Goal: Task Accomplishment & Management: Manage account settings

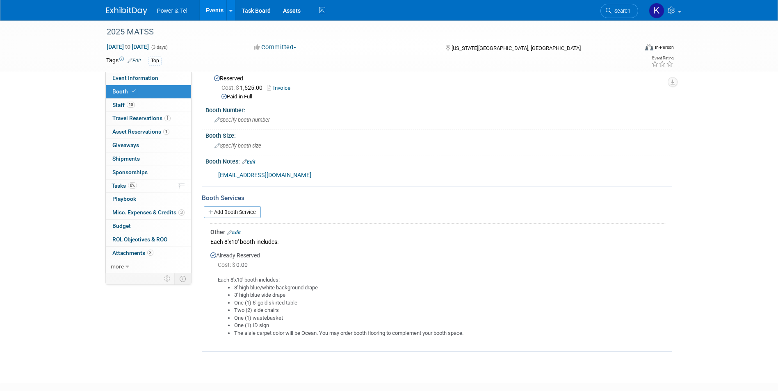
click at [620, 6] on link "Search" at bounding box center [620, 11] width 38 height 14
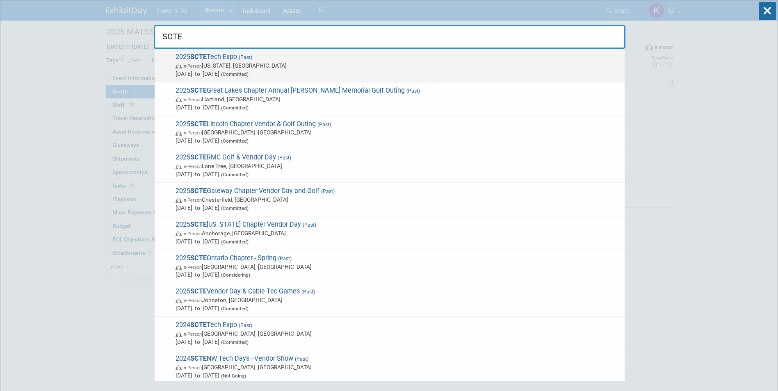
type input "SCTE"
click at [207, 53] on strong "SCTE" at bounding box center [198, 57] width 16 height 8
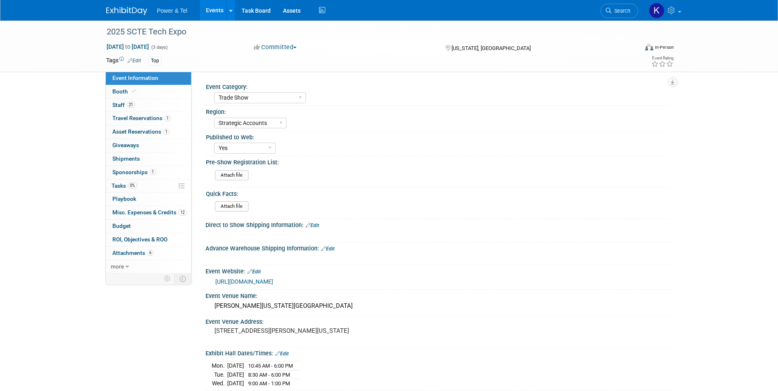
select select "Trade Show"
select select "Strategic Accounts"
select select "Yes"
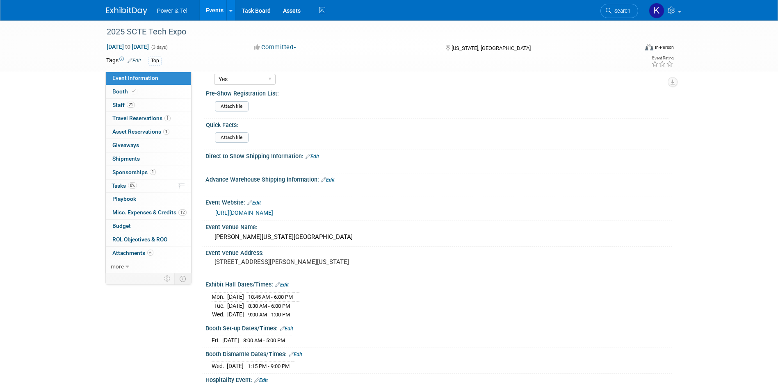
scroll to position [82, 0]
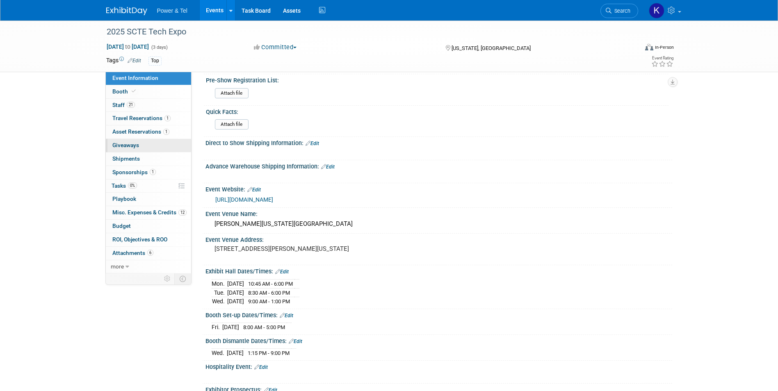
click at [128, 144] on span "Giveaways 0" at bounding box center [125, 145] width 27 height 7
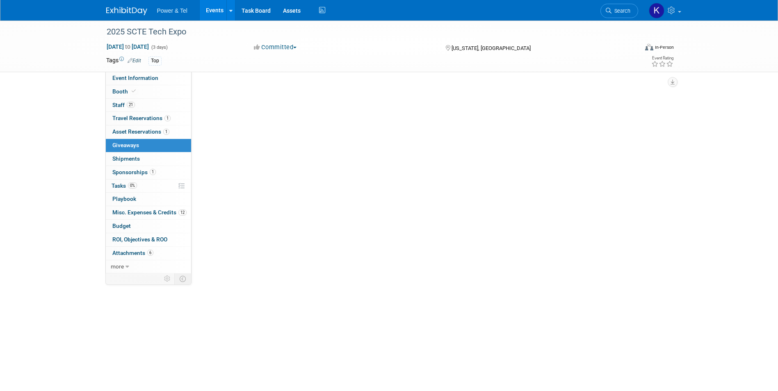
scroll to position [0, 0]
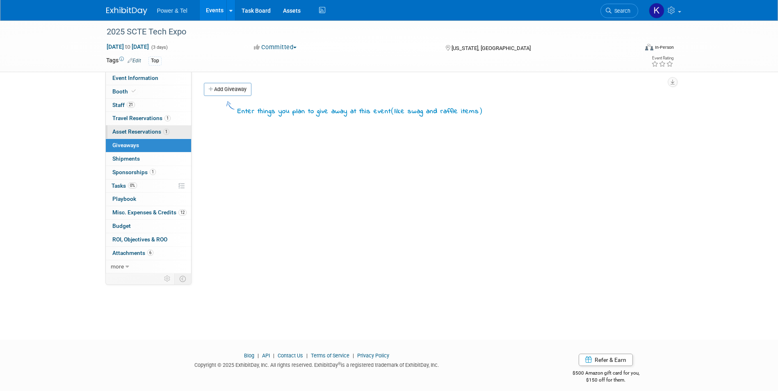
click at [138, 127] on link "1 Asset Reservations 1" at bounding box center [148, 132] width 85 height 13
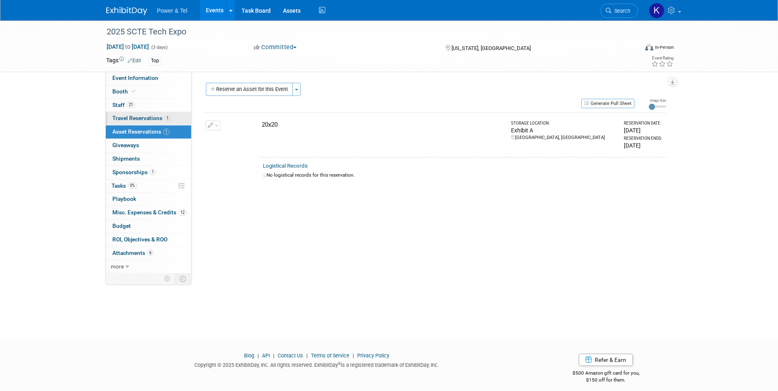
click at [135, 117] on span "Travel Reservations 1" at bounding box center [141, 118] width 58 height 7
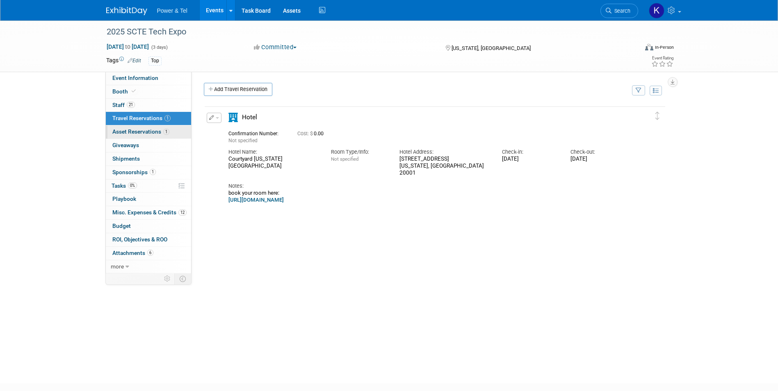
click at [136, 128] on link "1 Asset Reservations 1" at bounding box center [148, 132] width 85 height 13
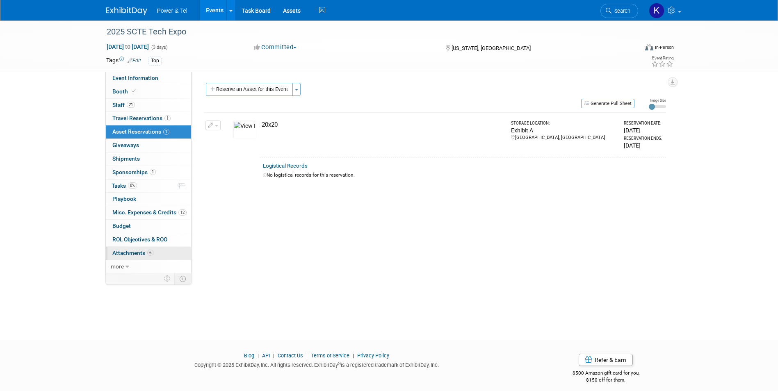
click at [126, 253] on span "Attachments 6" at bounding box center [132, 253] width 41 height 7
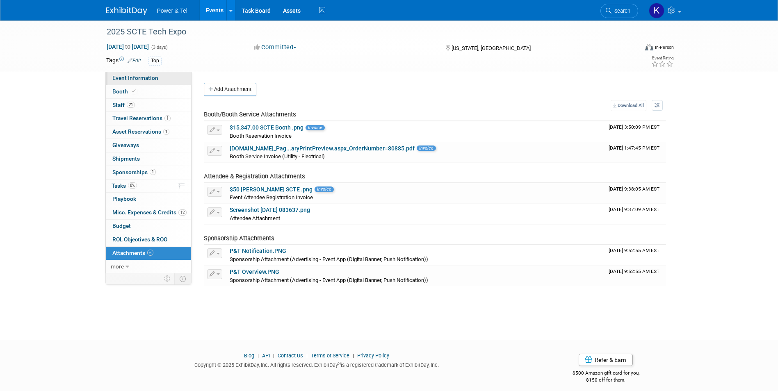
click at [122, 74] on link "Event Information" at bounding box center [148, 78] width 85 height 13
select select "Trade Show"
select select "Strategic Accounts"
select select "Yes"
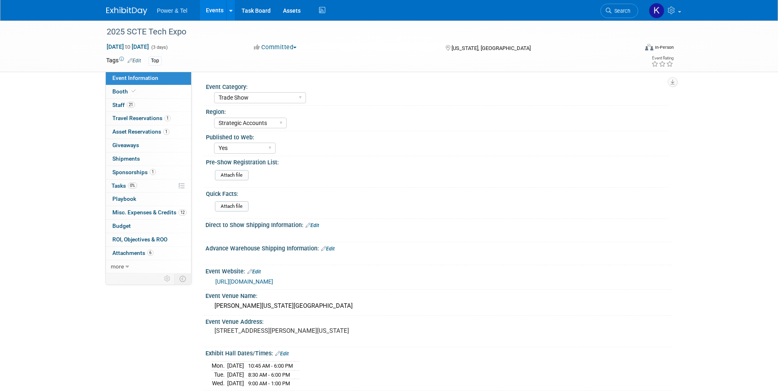
click at [494, 201] on div "Attach file" at bounding box center [440, 206] width 457 height 19
click at [617, 11] on span "Search" at bounding box center [621, 11] width 19 height 6
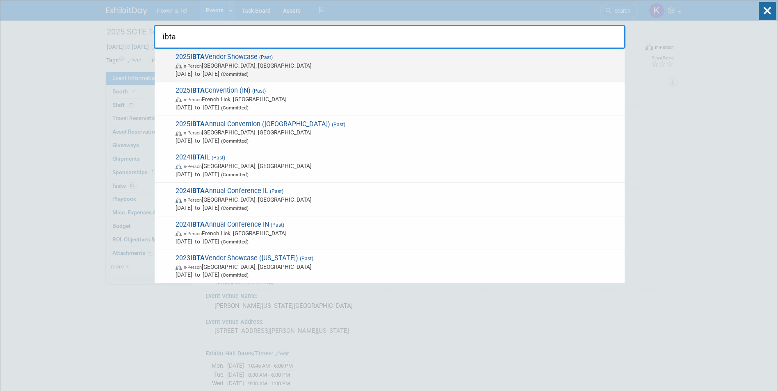
type input "ibta"
click at [260, 57] on span "2025 IBTA Vendor Showcase (Past) In-Person East Peoria, IL Sep 3, 2025 to Sep 5…" at bounding box center [397, 65] width 448 height 25
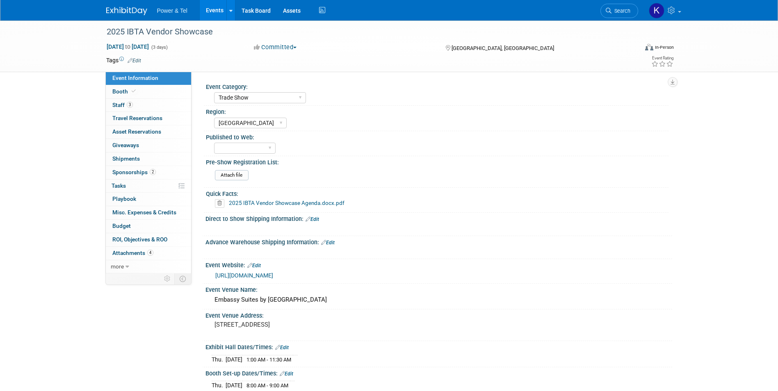
select select "Trade Show"
select select "[GEOGRAPHIC_DATA]"
click at [624, 10] on span "Search" at bounding box center [621, 11] width 19 height 6
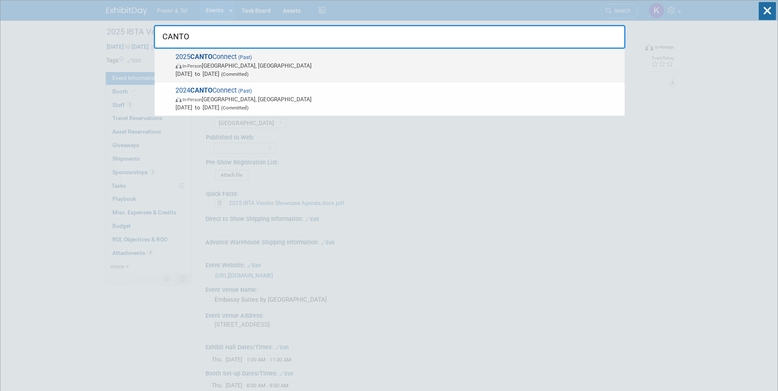
type input "CANTO"
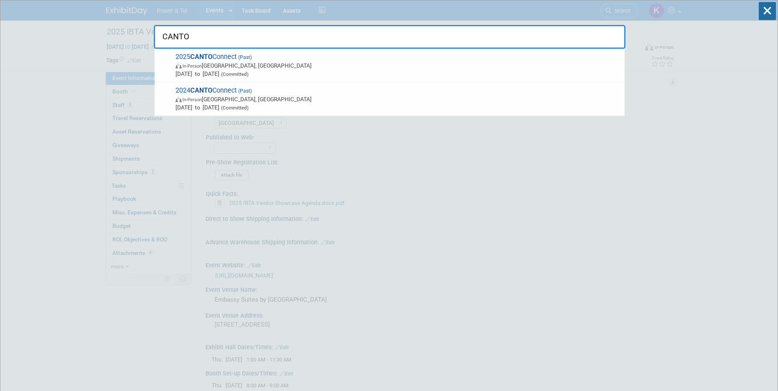
click at [188, 50] on div "2025 CANTO Connect (Past) In-Person Willemstad, Curaçao Jan 26, 2025 to Jan 28,…" at bounding box center [390, 66] width 470 height 34
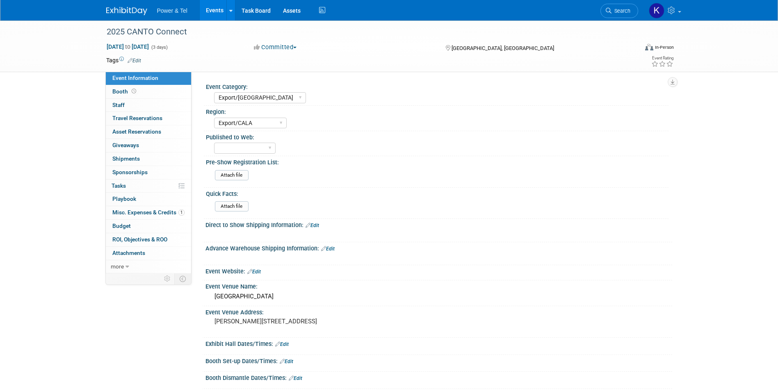
select select "Export/[GEOGRAPHIC_DATA]"
select select "Export/CALA"
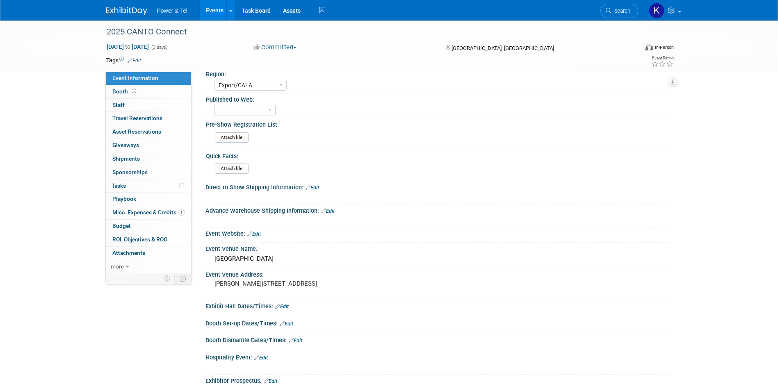
scroll to position [41, 0]
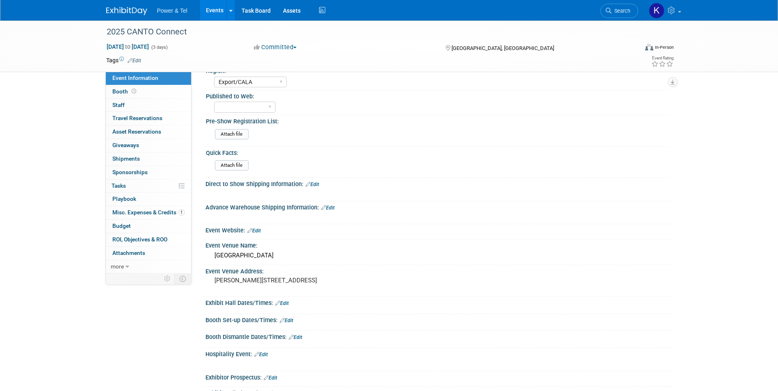
click at [621, 7] on link "Search" at bounding box center [620, 11] width 38 height 14
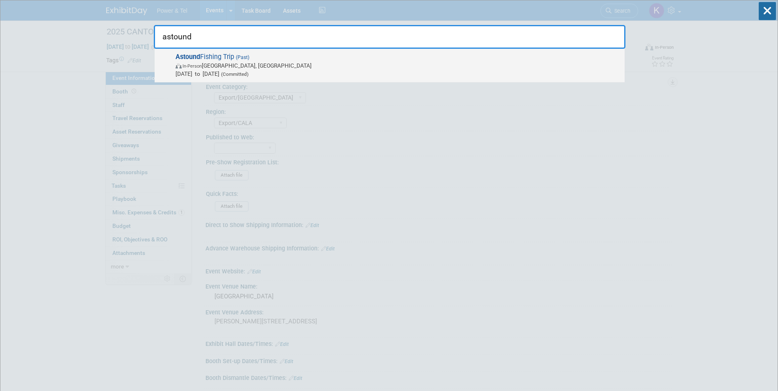
type input "astound"
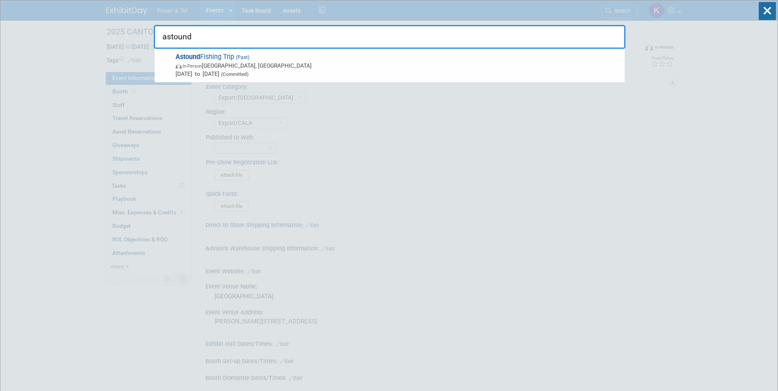
click at [203, 52] on div "Astound Fishing Trip (Past) In-Person Newport, OR May 9, 2025 to May 9, 2025 (C…" at bounding box center [390, 66] width 470 height 34
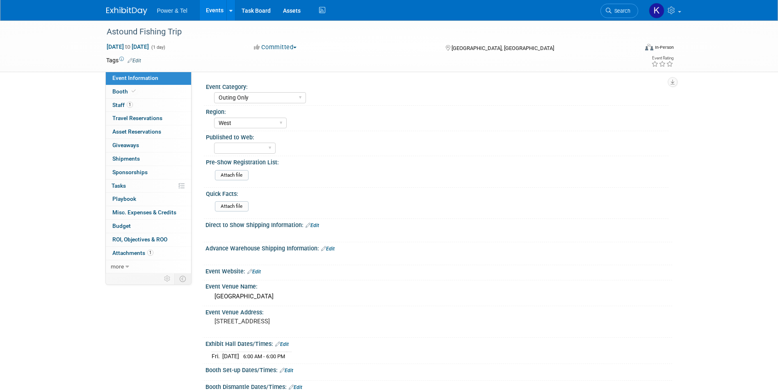
select select "Outing Only"
select select "West"
click at [620, 11] on span "Search" at bounding box center [621, 11] width 19 height 6
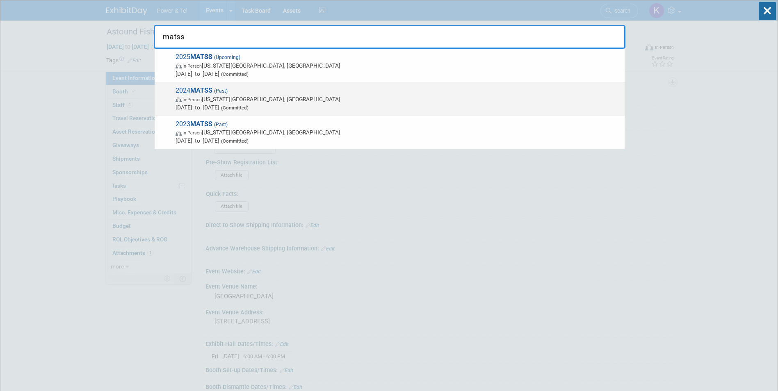
type input "matss"
click at [213, 91] on strong "MATSS" at bounding box center [201, 91] width 22 height 8
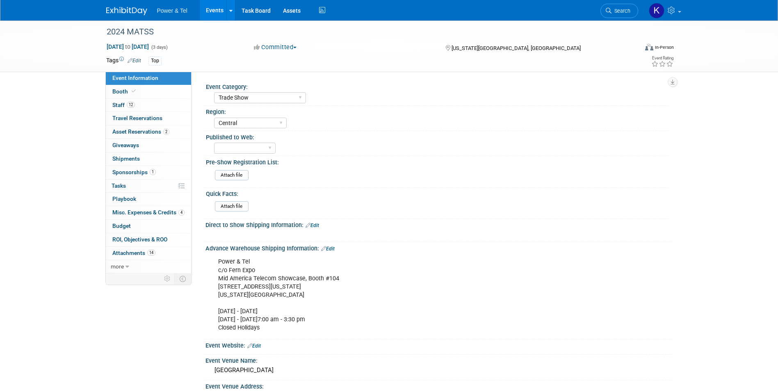
select select "Trade Show"
select select "Central"
click at [134, 256] on span "Attachments 14" at bounding box center [133, 253] width 43 height 7
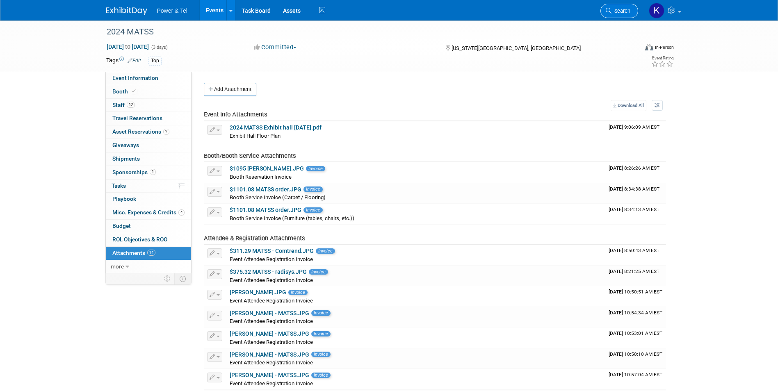
click at [628, 8] on span "Search" at bounding box center [621, 11] width 19 height 6
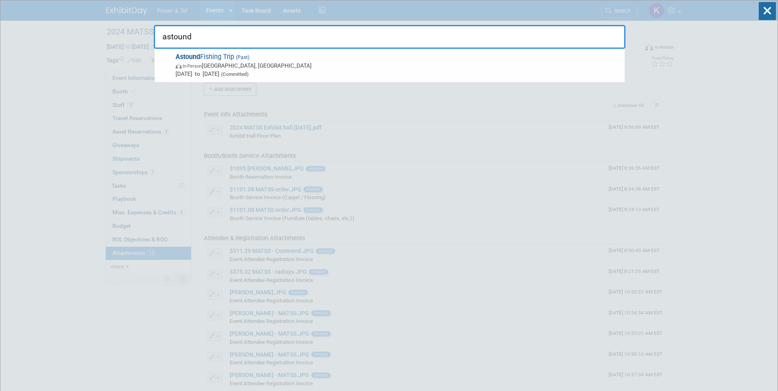
click at [212, 39] on input "astound" at bounding box center [390, 37] width 472 height 24
type input "astound"
drag, startPoint x: 83, startPoint y: 309, endPoint x: 87, endPoint y: 295, distance: 14.9
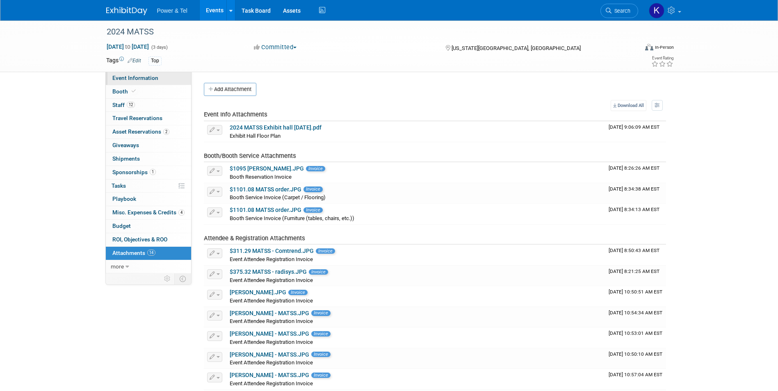
click at [129, 73] on link "Event Information" at bounding box center [148, 78] width 85 height 13
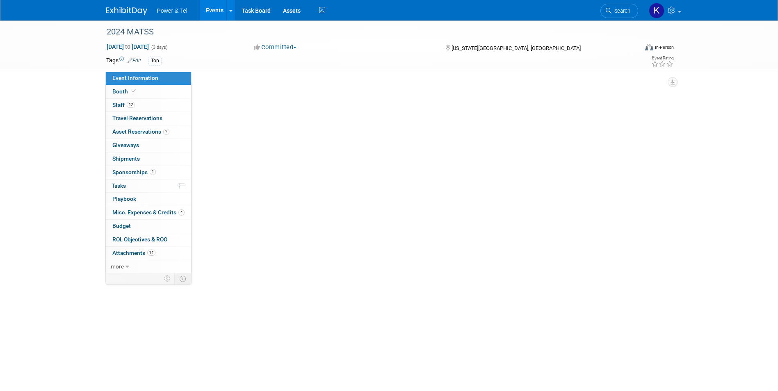
select select "Trade Show"
select select "Central"
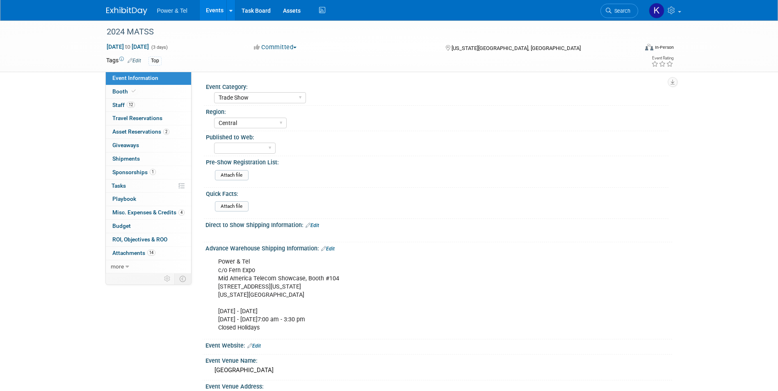
click at [334, 249] on link "Edit" at bounding box center [328, 249] width 14 height 6
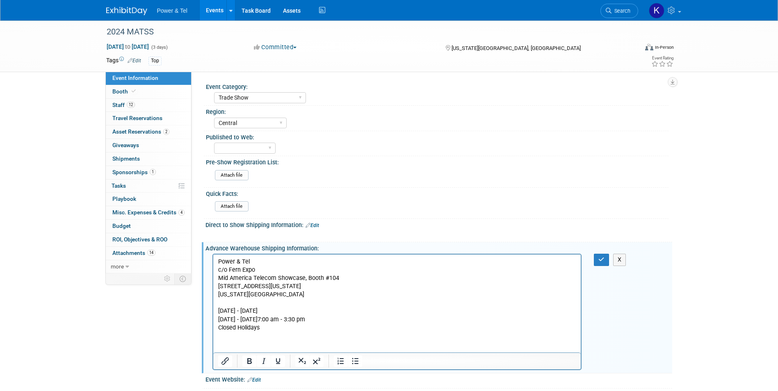
click at [296, 256] on html "Power & Tel c/o Fern Expo Mid America Telecom Showcase, Booth #104 751 Wyoming …" at bounding box center [397, 294] width 368 height 78
click at [263, 332] on html "Power & Tel c/o Fern Expo Mid America Telecom Showcase, Booth #104 751 Wyoming …" at bounding box center [397, 294] width 368 height 78
click at [271, 332] on html "Power & Tel c/o Fern Expo Mid America Telecom Showcase, Booth #104 751 Wyoming …" at bounding box center [397, 294] width 368 height 78
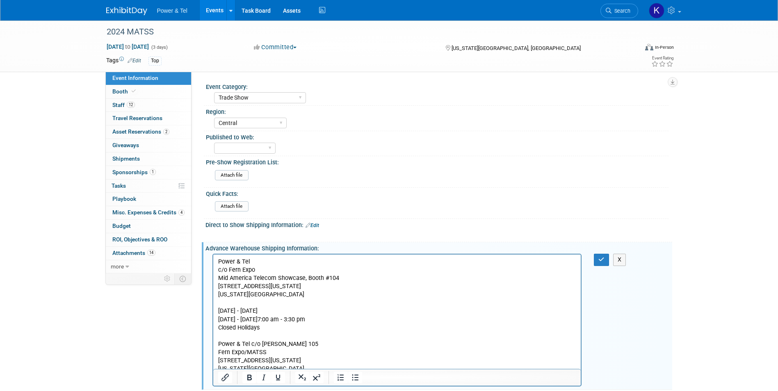
scroll to position [7, 0]
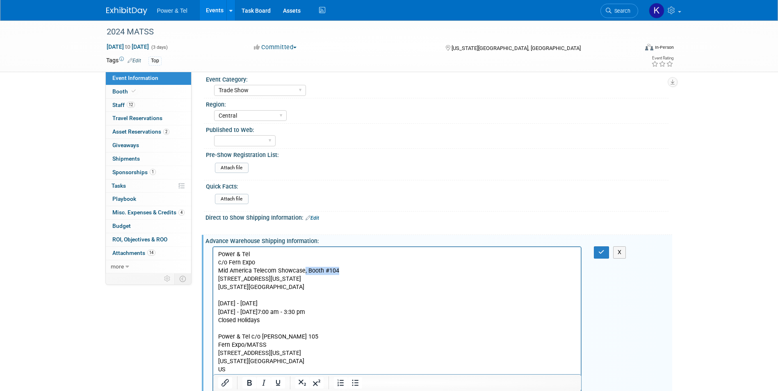
drag, startPoint x: 339, startPoint y: 271, endPoint x: 303, endPoint y: 271, distance: 36.1
click at [303, 271] on p "Power & Tel c/o Fern Expo Mid America Telecom Showcase, Booth #104 751 Wyoming …" at bounding box center [397, 288] width 359 height 74
copy p ", Booth #104"
click at [292, 249] on html "Power & Tel c/o Fern Expo Mid America Telecom Showcase 751 Wyoming St Kansas Ci…" at bounding box center [397, 310] width 368 height 127
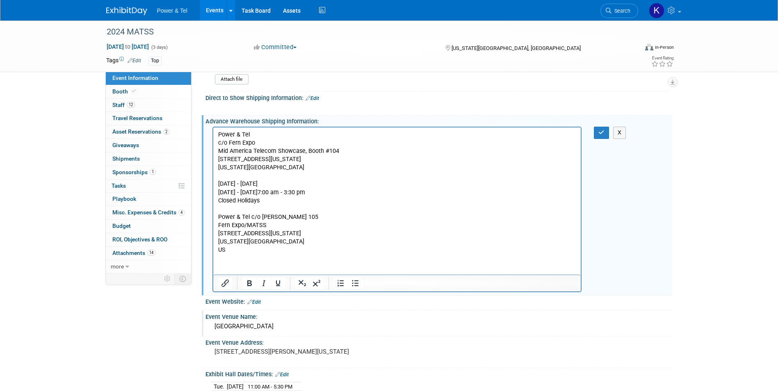
scroll to position [130, 0]
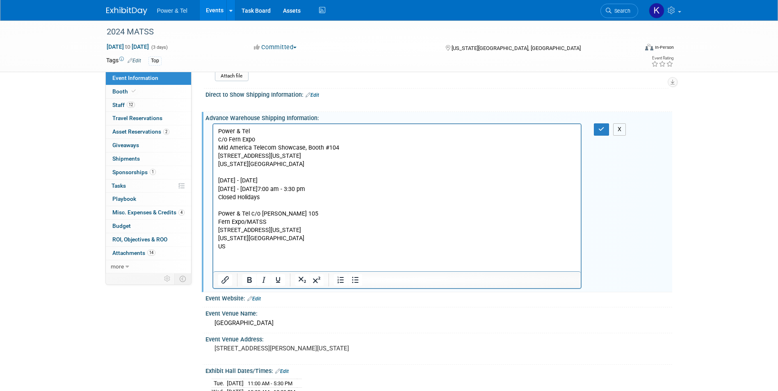
click at [623, 131] on button "X" at bounding box center [619, 130] width 13 height 12
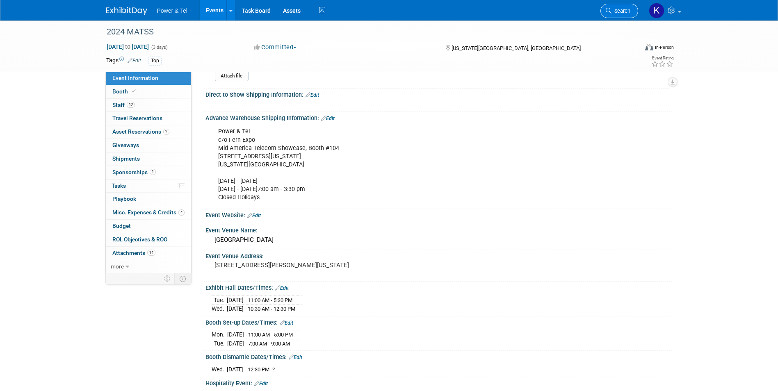
click at [627, 11] on span "Search" at bounding box center [621, 11] width 19 height 6
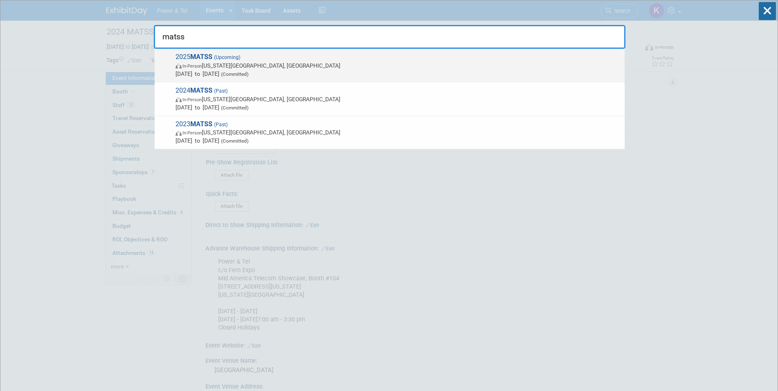
type input "matss"
click at [199, 55] on strong "MATSS" at bounding box center [201, 57] width 22 height 8
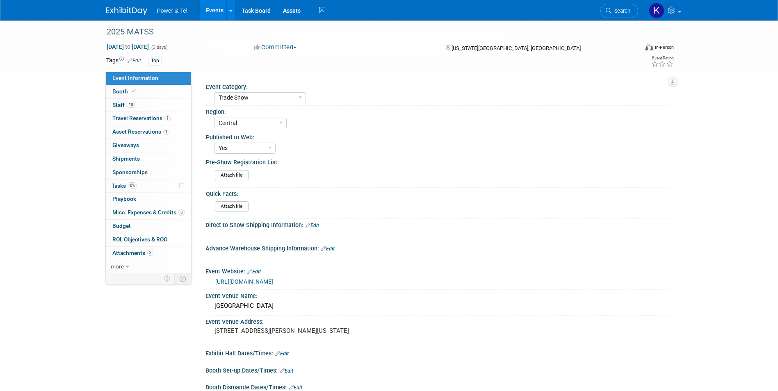
select select "Trade Show"
select select "Central"
select select "Yes"
click at [315, 225] on link "Edit" at bounding box center [313, 226] width 14 height 6
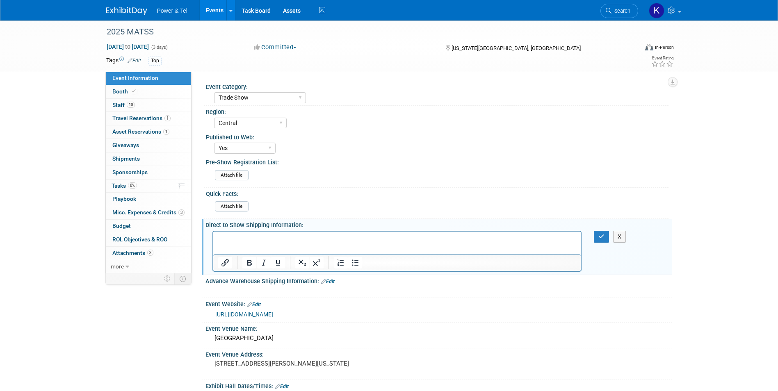
click at [281, 236] on p "Rich Text Area. Press ALT-0 for help." at bounding box center [397, 239] width 359 height 8
drag, startPoint x: 260, startPoint y: 239, endPoint x: 175, endPoint y: 236, distance: 84.6
click at [213, 236] on html ", Booth #104" at bounding box center [397, 236] width 368 height 11
click at [230, 238] on p "Rich Text Area. Press ALT-0 for help." at bounding box center [397, 239] width 359 height 8
paste body "Rich Text Area. Press ALT-0 for help."
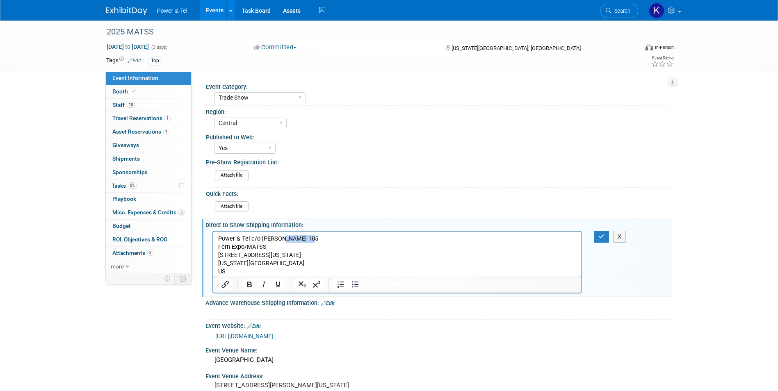
drag, startPoint x: 309, startPoint y: 239, endPoint x: 277, endPoint y: 239, distance: 32.4
click at [277, 239] on p "Power & Tel c/o [PERSON_NAME] 105 [PERSON_NAME] Expo/MATSS [STREET_ADDRESS][US_…" at bounding box center [397, 255] width 359 height 41
click at [267, 248] on p "Power & Tel c/o Fern, Booth TBD Fern Expo/MATSS [STREET_ADDRESS][US_STATE][US_S…" at bounding box center [397, 255] width 359 height 41
drag, startPoint x: 232, startPoint y: 273, endPoint x: 201, endPoint y: 273, distance: 30.8
click at [213, 273] on html "Power & Tel c/o Fern, Booth TBD Fern Expo/MATSS 751 Wyoming Street Kansas City,…" at bounding box center [397, 253] width 368 height 44
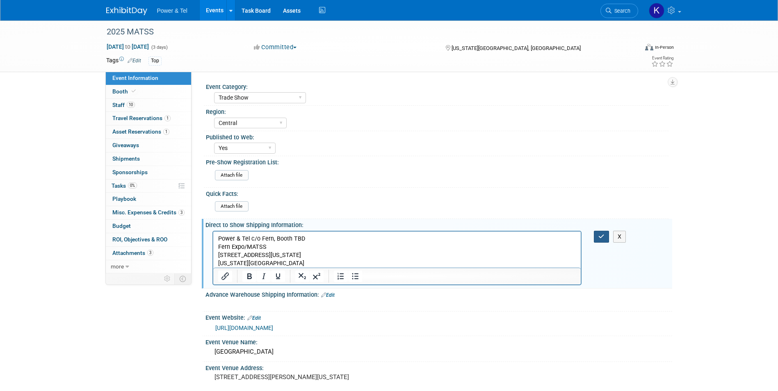
click at [597, 234] on button "button" at bounding box center [601, 237] width 15 height 12
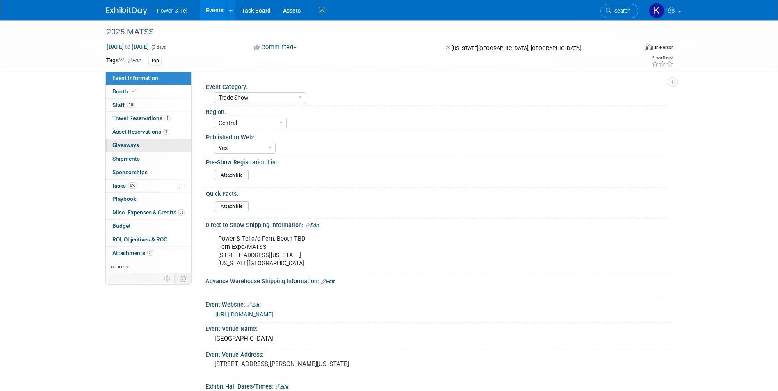
click at [124, 141] on link "0 Giveaways 0" at bounding box center [148, 145] width 85 height 13
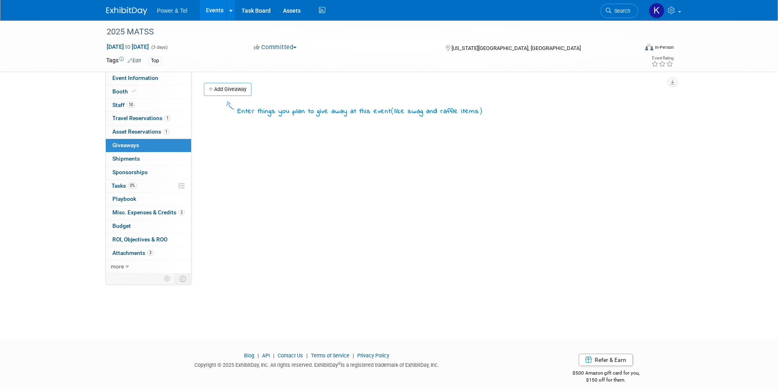
click at [245, 96] on div "Add Giveaway" at bounding box center [437, 90] width 471 height 15
click at [242, 92] on link "Add Giveaway" at bounding box center [228, 89] width 48 height 13
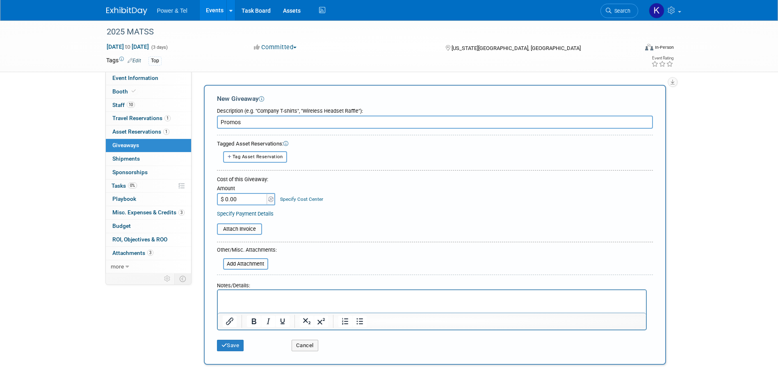
type input "Promos"
click at [267, 297] on p "Rich Text Area. Press ALT-0 for help." at bounding box center [431, 298] width 419 height 8
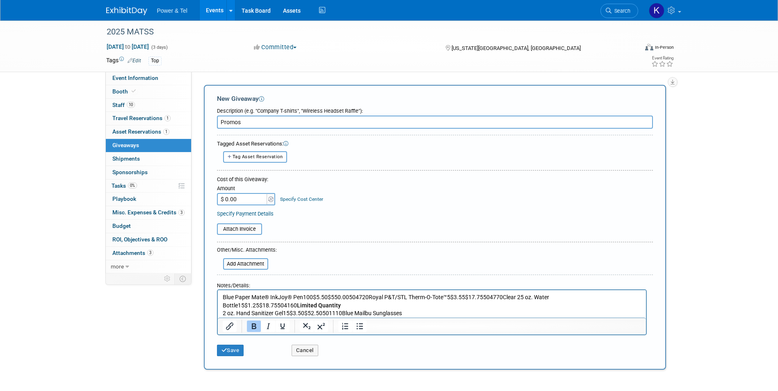
drag, startPoint x: 292, startPoint y: 297, endPoint x: 199, endPoint y: 304, distance: 93.4
click at [217, 304] on html "Blue Paper Mate® InkJoy® Pen100$5.50$550.00504720Royal P&T/STL Therm-O-Tote™5$3…" at bounding box center [431, 304] width 428 height 27
drag, startPoint x: 295, startPoint y: 297, endPoint x: 190, endPoint y: 298, distance: 104.6
click at [217, 298] on html "Blue Paper Mate® InkJoy® Pen100$5.50$550.00504720Royal P&T/STL Therm-O-Tote™5$3…" at bounding box center [431, 304] width 428 height 27
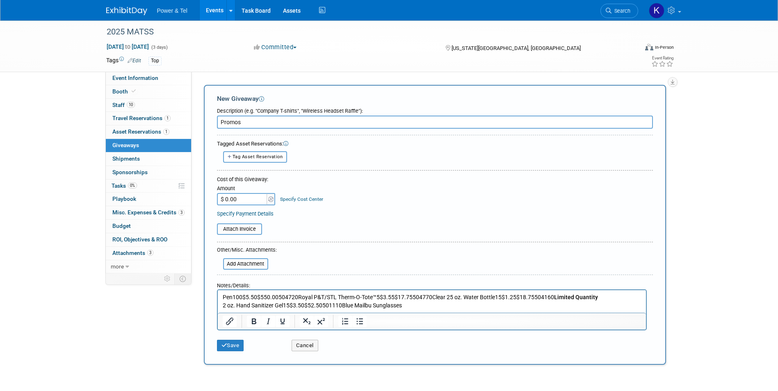
click at [230, 300] on p "Pen100$5.50$550.00504720Royal P&T/STL Therm-O-Tote™5$3.55$17.75504770Clear 25 o…" at bounding box center [431, 302] width 419 height 16
drag, startPoint x: 234, startPoint y: 300, endPoint x: 237, endPoint y: 311, distance: 11.4
click at [234, 300] on p "Pen100$5.50$550.00504720Royal P&T/STL Therm-O-Tote™5$3.55$17.75504770Clear 25 o…" at bounding box center [431, 302] width 419 height 16
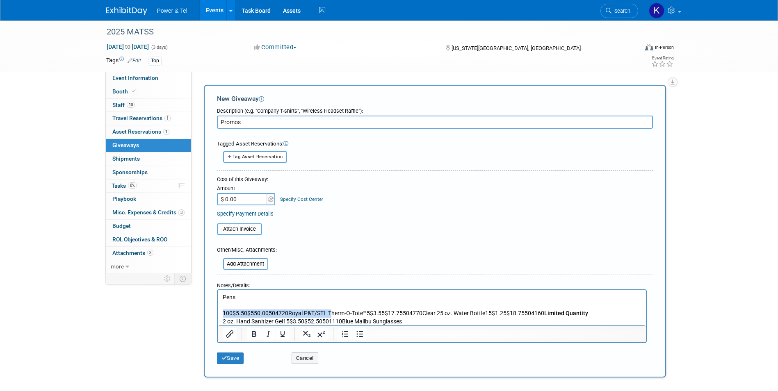
drag, startPoint x: 325, startPoint y: 312, endPoint x: 213, endPoint y: 318, distance: 111.7
click at [217, 318] on html "Pens 100$5.50$550.00504720Royal P&T/STL Therm-O-Tote™5$3.55$17.75504770Clear 25…" at bounding box center [431, 308] width 428 height 35
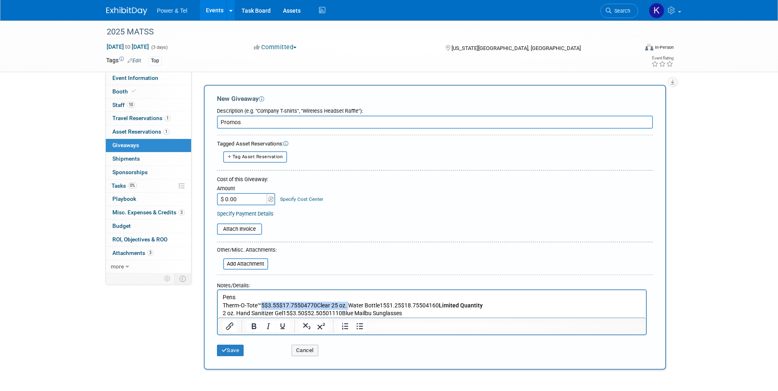
drag, startPoint x: 261, startPoint y: 304, endPoint x: 348, endPoint y: 307, distance: 86.6
click at [348, 307] on p "Therm-O-Tote™5$3.55$17.75504770Clear 25 oz. Water Bottle15$1.25$18.75504160 Lim…" at bounding box center [431, 310] width 419 height 16
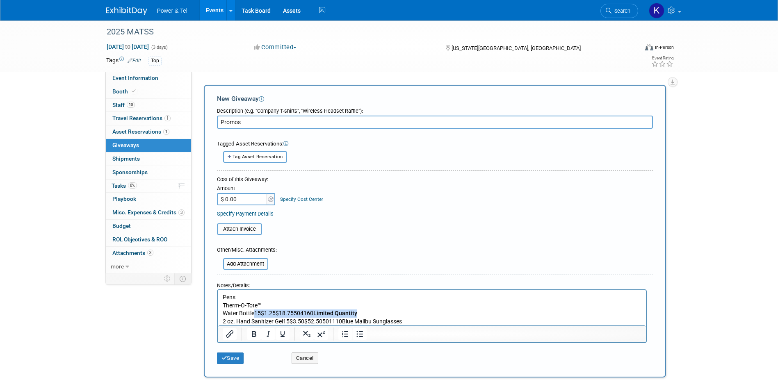
drag, startPoint x: 254, startPoint y: 314, endPoint x: 368, endPoint y: 311, distance: 114.5
click at [368, 311] on p "Water Bottle15$1.25$18.75504160 Limited Quantity 2 oz. Hand Sanitizer Gel15$3.5…" at bounding box center [431, 318] width 419 height 16
drag, startPoint x: 236, startPoint y: 323, endPoint x: 209, endPoint y: 322, distance: 27.1
click at [217, 322] on html "Pens Therm-O-Tote™ Water Bottle 2 oz. Hand Sanitizer Gel15$3.50$52.50501110Blue…" at bounding box center [431, 308] width 428 height 35
drag, startPoint x: 270, startPoint y: 320, endPoint x: 391, endPoint y: 323, distance: 121.5
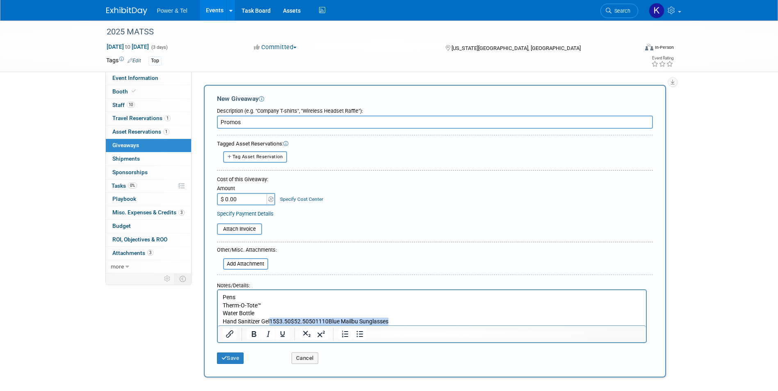
click at [390, 323] on p "Water Bottle Hand Sanitizer Gel15$3.50$52.50501110Blue Mailbu Sunglasses" at bounding box center [431, 318] width 419 height 16
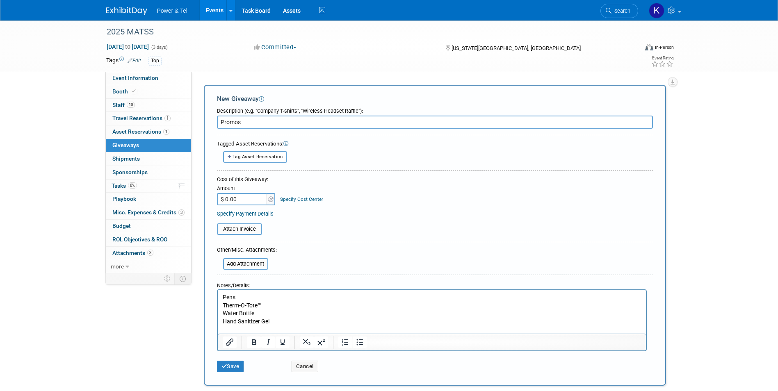
click at [279, 311] on p "Water Bottle Hand Sanitizer Gel" at bounding box center [431, 318] width 419 height 16
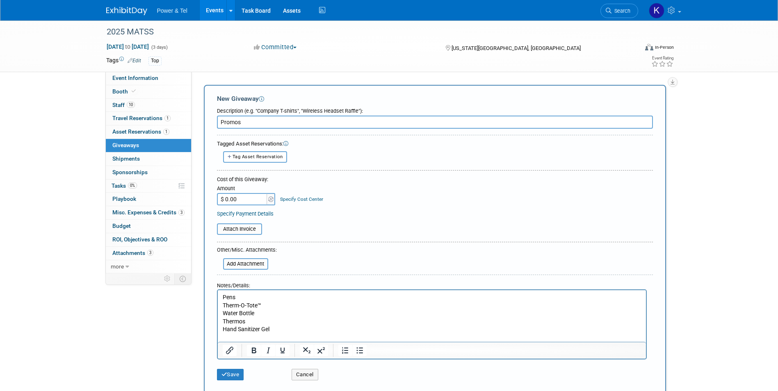
click at [288, 326] on p "Thermos Hand Sanitizer Gel" at bounding box center [431, 326] width 419 height 16
click at [288, 327] on p "Thermos Hand Sanitizer Gel" at bounding box center [431, 326] width 419 height 16
click at [222, 380] on button "Save" at bounding box center [230, 374] width 27 height 11
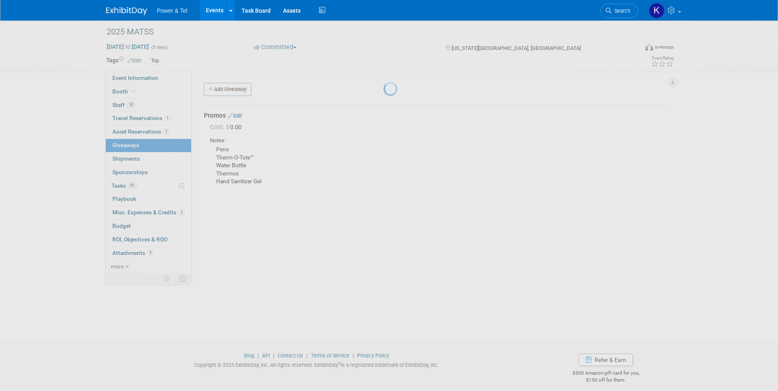
scroll to position [6, 0]
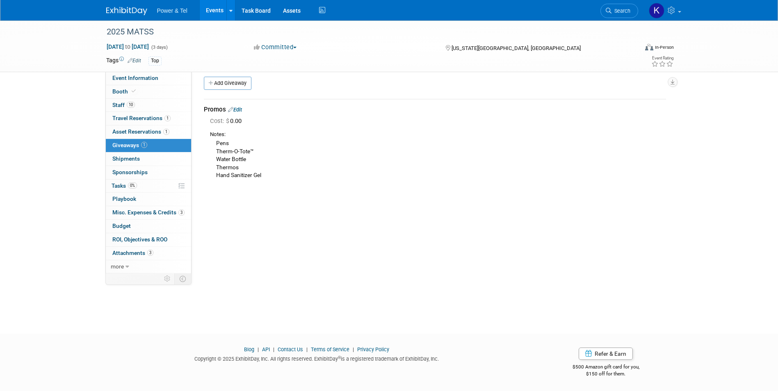
drag, startPoint x: 386, startPoint y: 250, endPoint x: 386, endPoint y: 277, distance: 27.1
click at [385, 250] on div "Event Category: Trade Show P&T Hosted Event Export/Canada Outing Only Region: C…" at bounding box center [432, 167] width 481 height 202
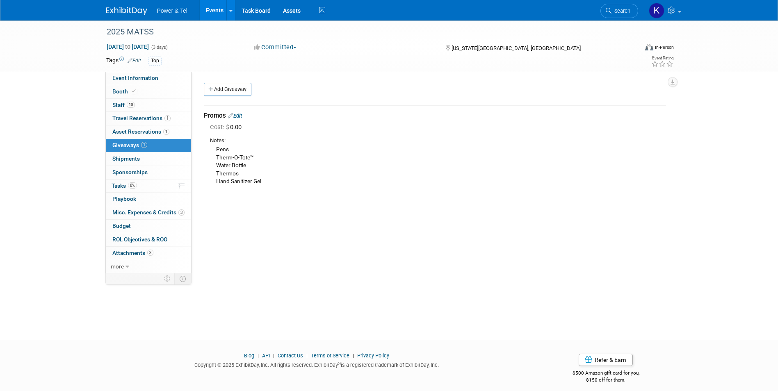
click at [111, 14] on img at bounding box center [126, 11] width 41 height 8
